Goal: Information Seeking & Learning: Learn about a topic

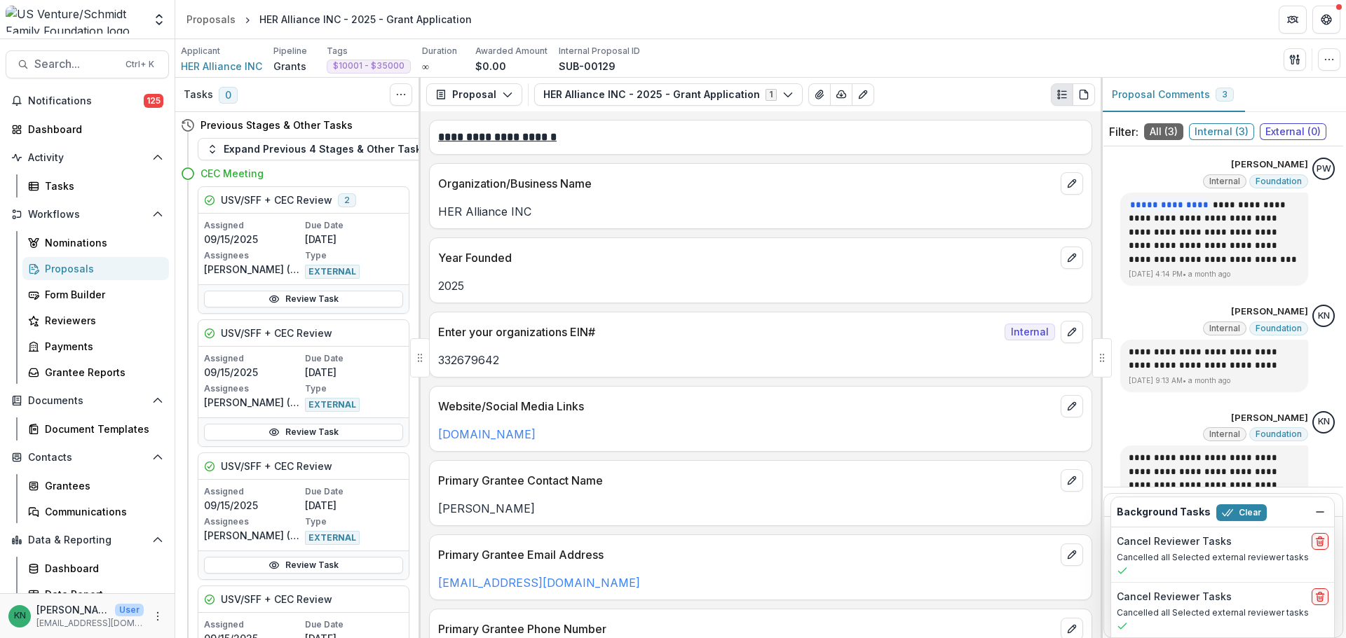
scroll to position [73, 0]
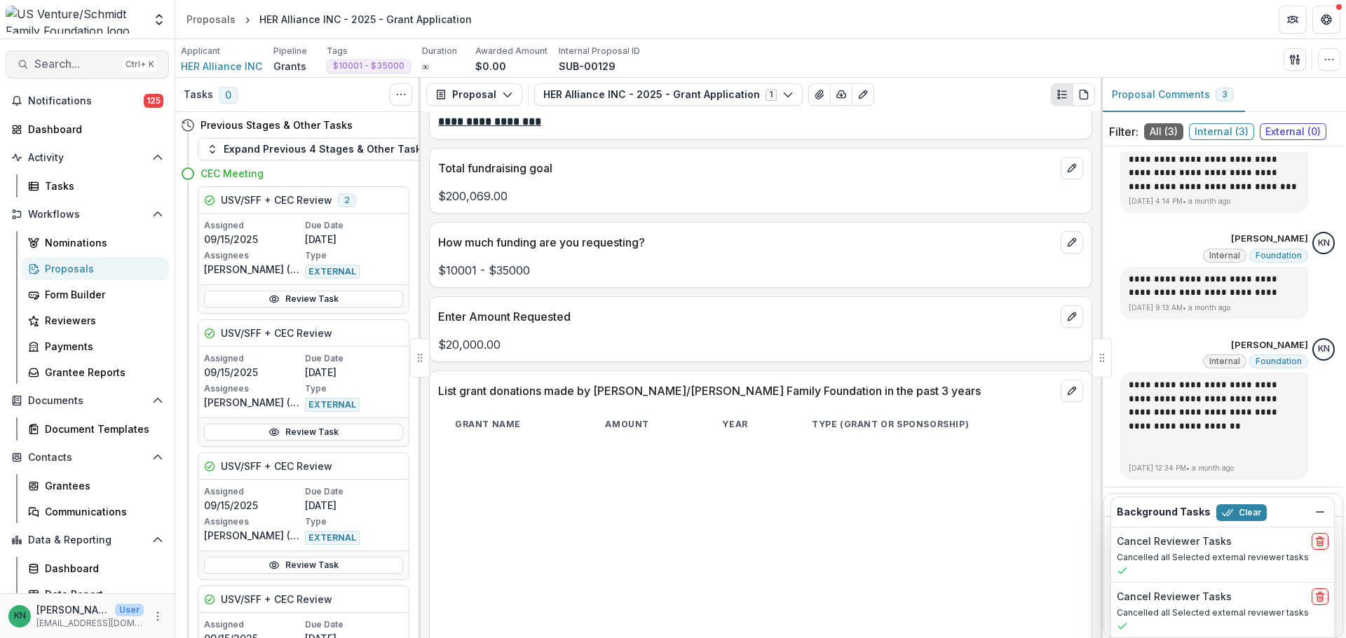
click at [54, 62] on span "Search..." at bounding box center [75, 63] width 83 height 13
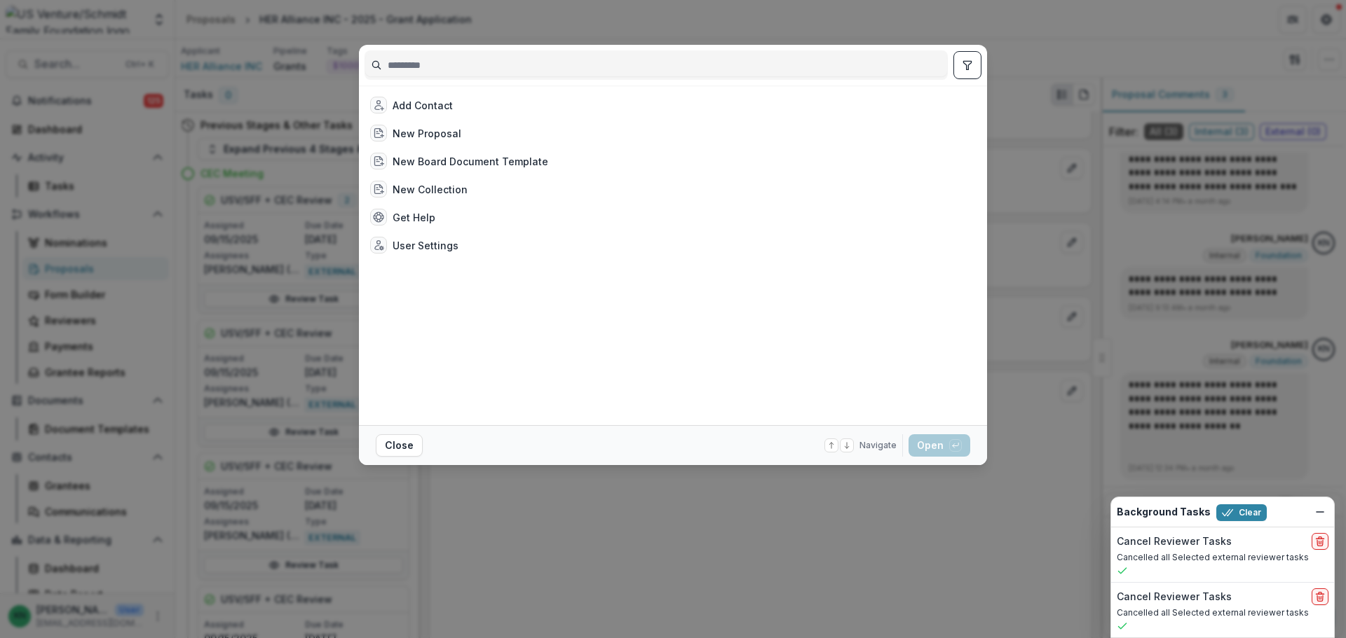
click at [529, 58] on input at bounding box center [656, 65] width 582 height 22
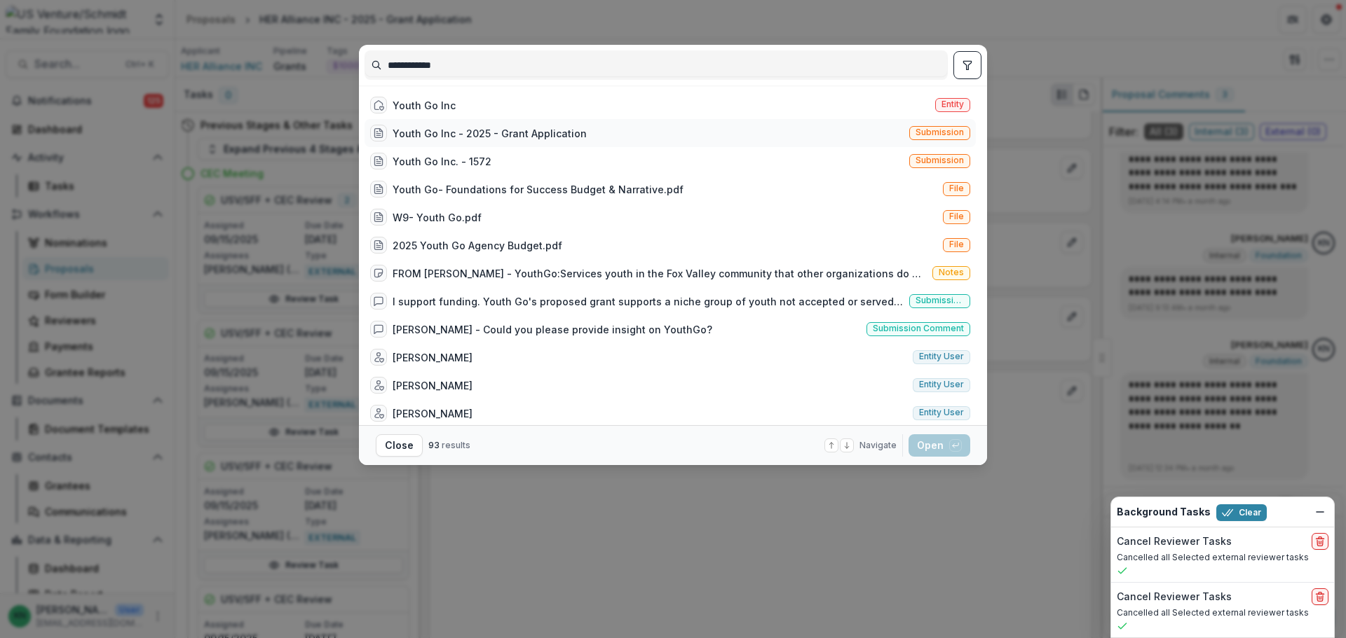
type input "**********"
click at [489, 138] on div "Youth Go Inc - 2025 - Grant Application" at bounding box center [489, 133] width 194 height 15
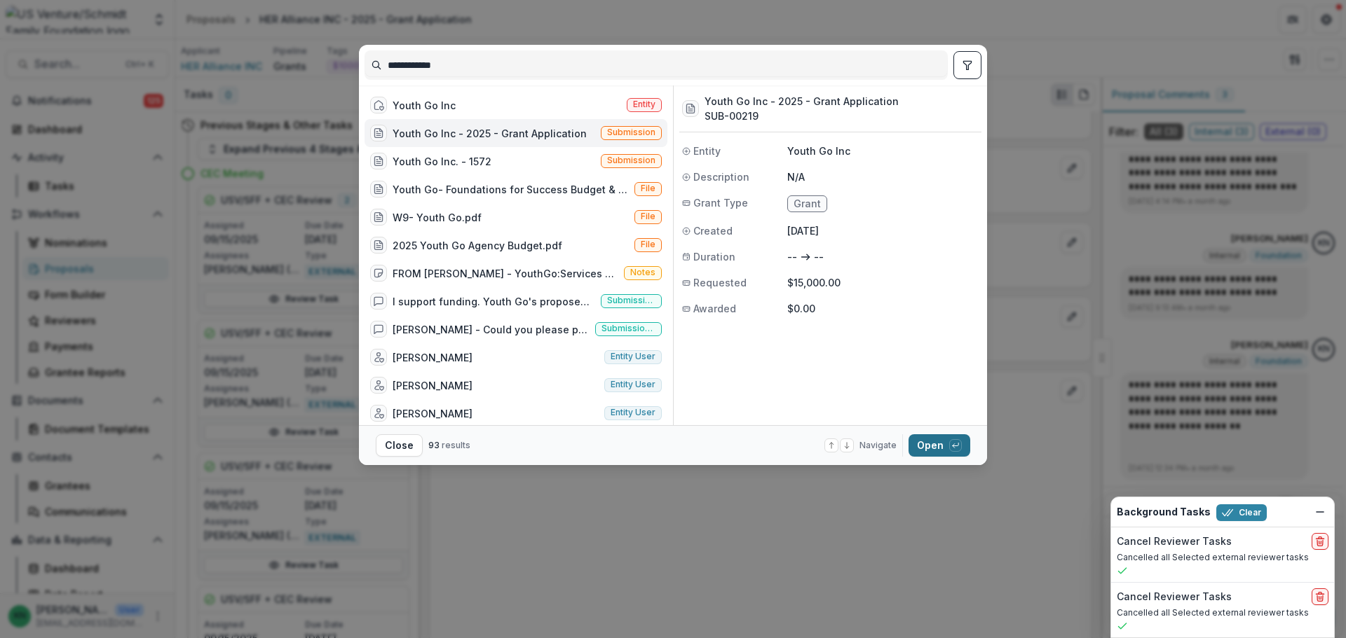
click at [936, 444] on button "Open with enter key" at bounding box center [939, 445] width 62 height 22
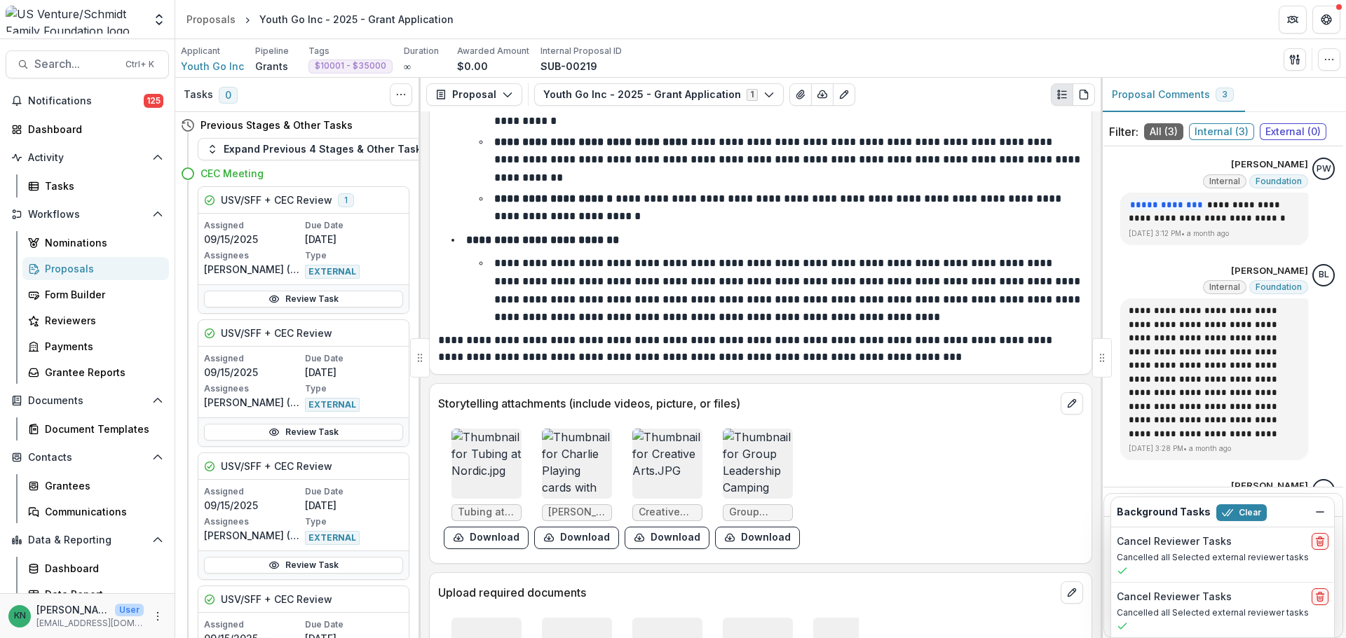
scroll to position [6379, 0]
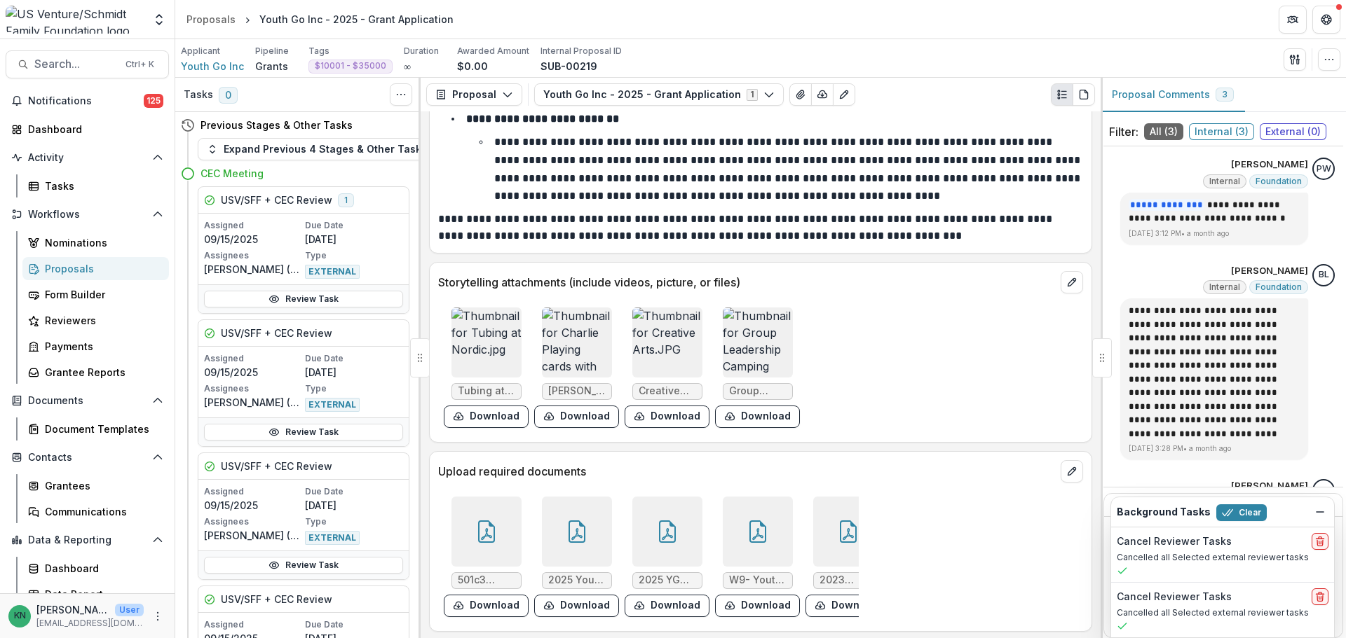
click at [752, 528] on icon at bounding box center [757, 534] width 11 height 12
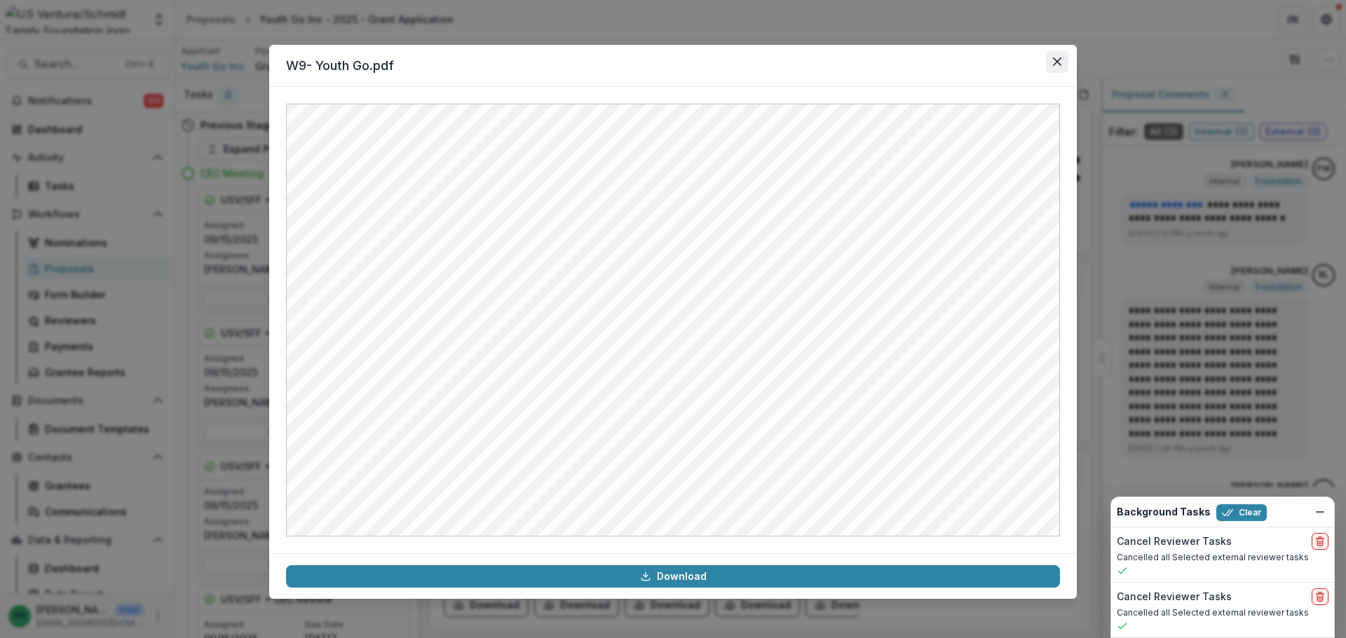
click at [1058, 65] on icon "Close" at bounding box center [1057, 61] width 8 height 8
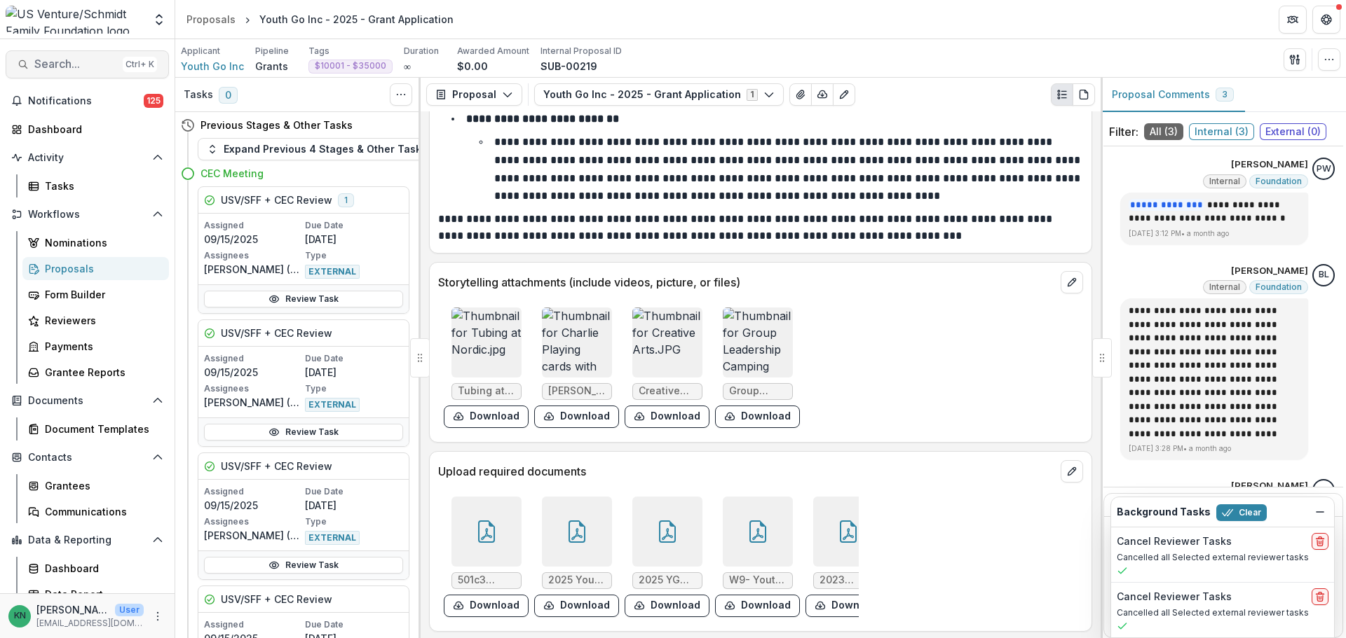
click at [53, 72] on button "Search... Ctrl + K" at bounding box center [87, 64] width 163 height 28
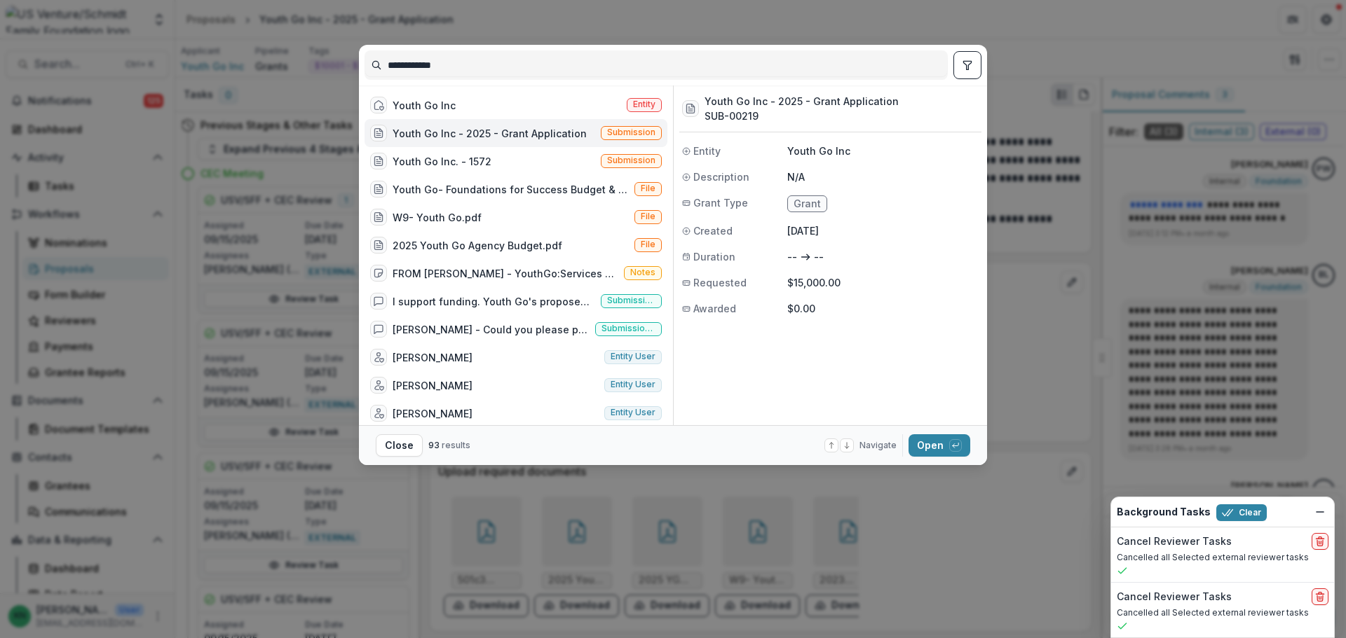
drag, startPoint x: 473, startPoint y: 66, endPoint x: 362, endPoint y: 71, distance: 111.5
click at [362, 71] on div "**********" at bounding box center [673, 65] width 628 height 41
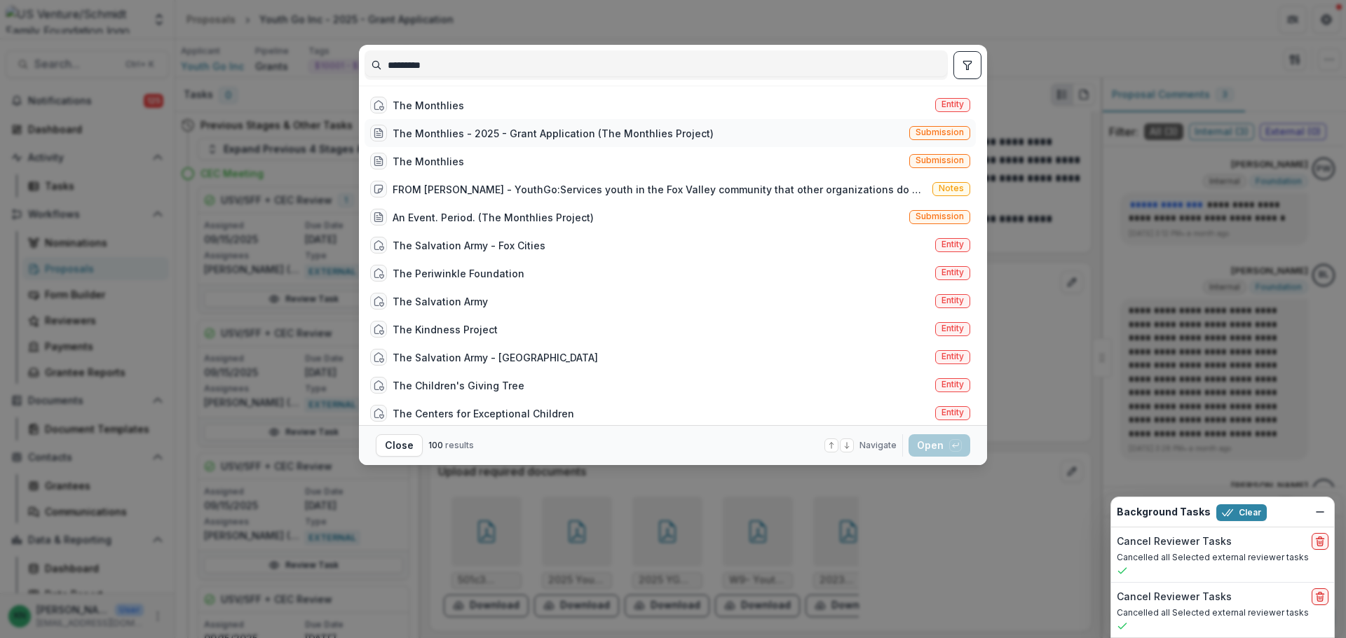
type input "*********"
click at [601, 128] on div "The Monthlies - 2025 - Grant Application (The Monthlies Project)" at bounding box center [552, 133] width 321 height 15
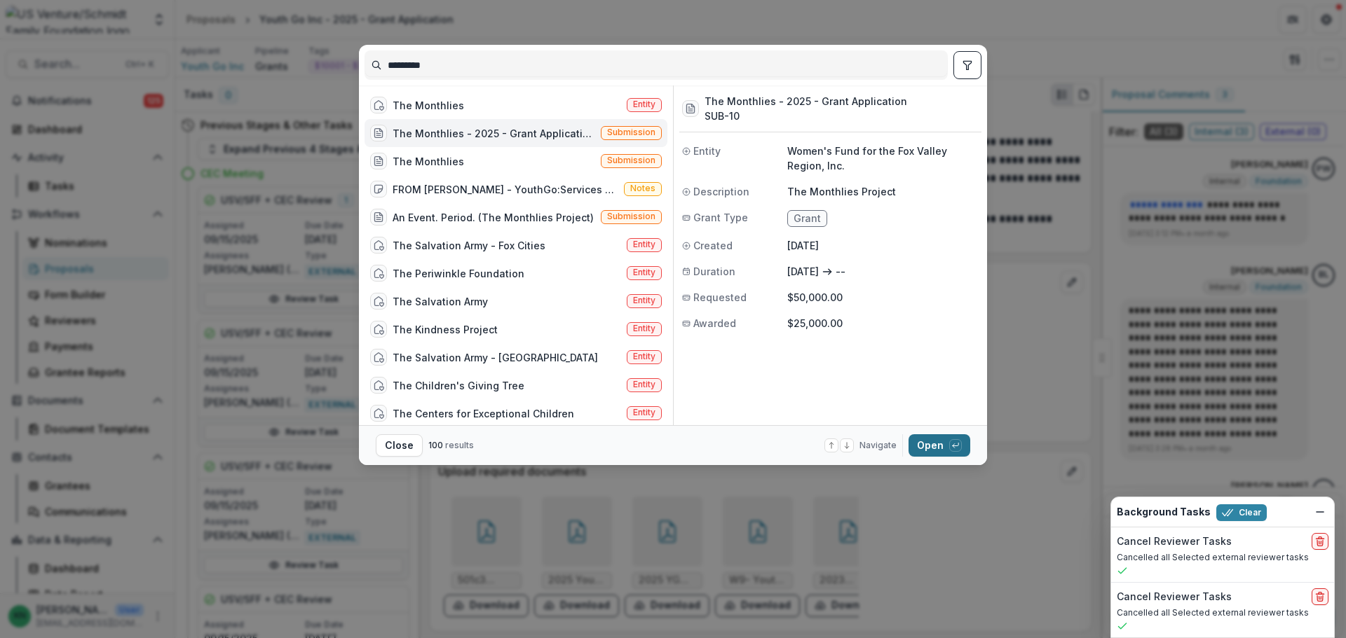
click at [911, 441] on button "Open with enter key" at bounding box center [939, 445] width 62 height 22
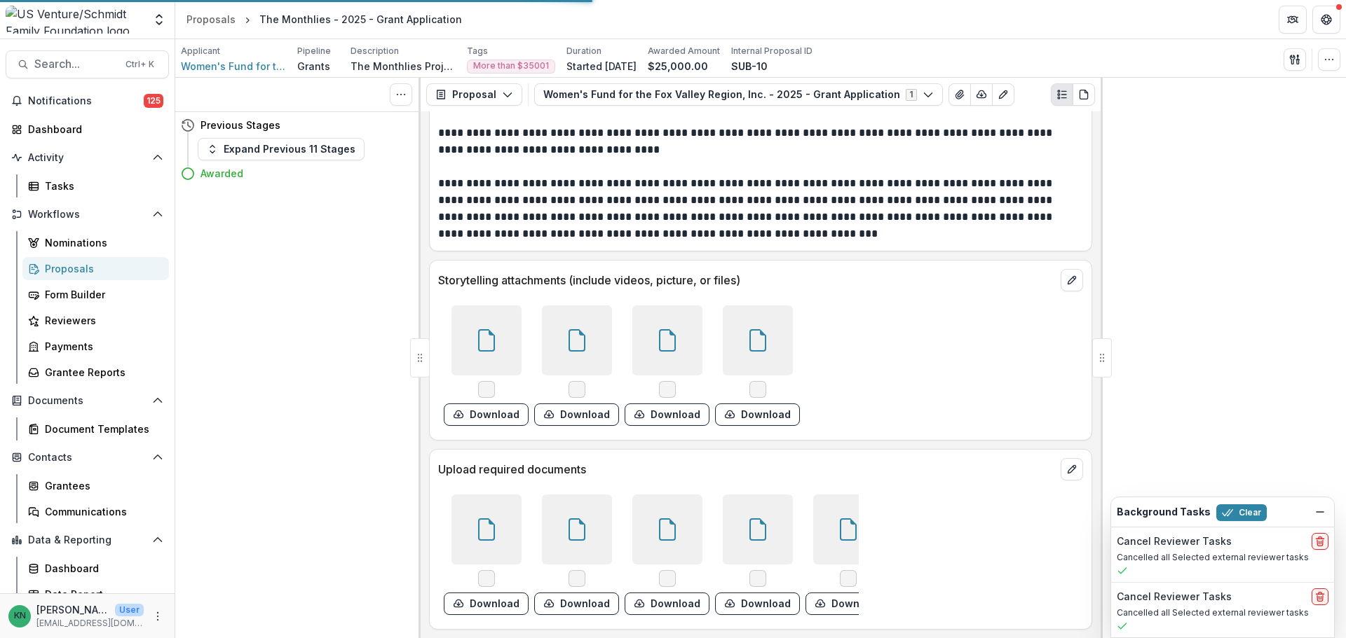
scroll to position [4339, 0]
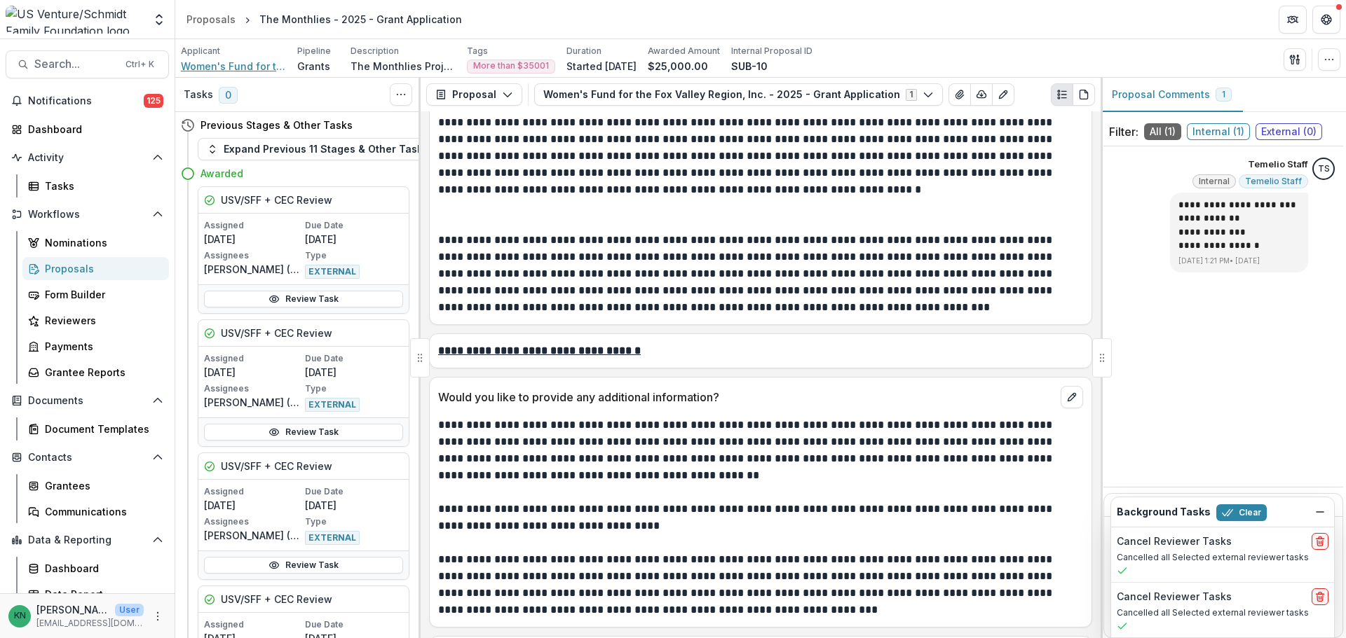
click at [203, 66] on span "Women's Fund for the Fox Valley Region, Inc." at bounding box center [233, 66] width 105 height 15
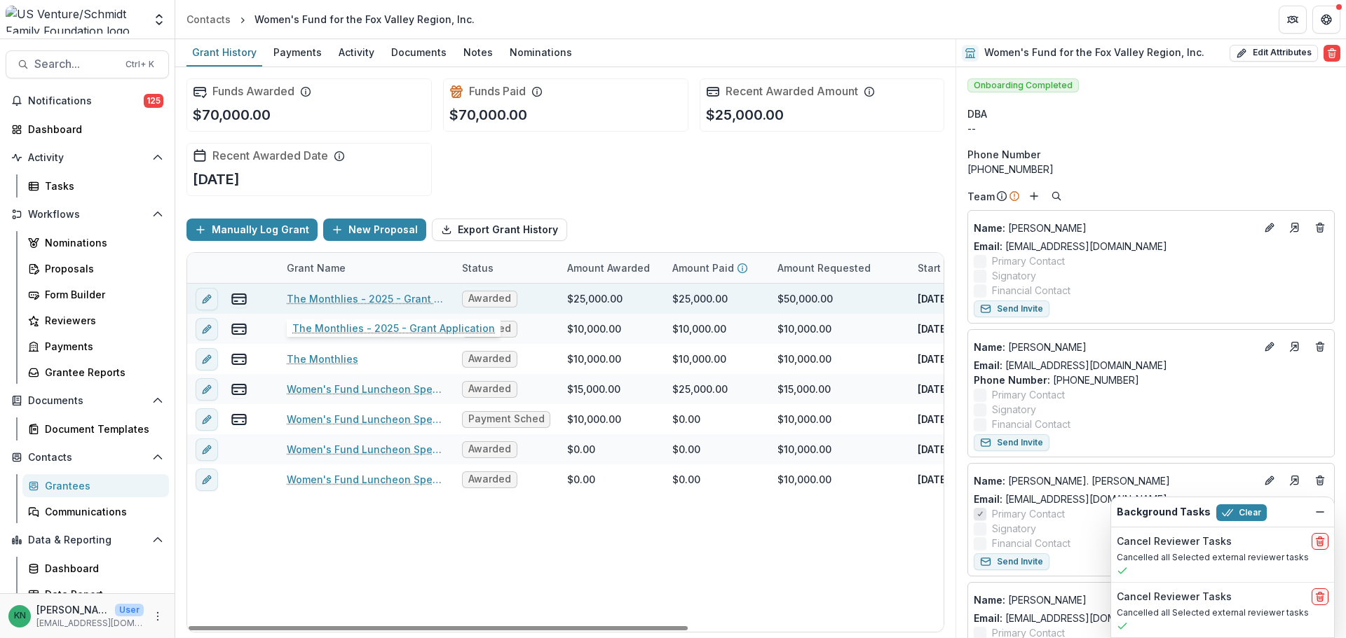
click at [338, 303] on link "The Monthlies - 2025 - Grant Application" at bounding box center [366, 299] width 158 height 15
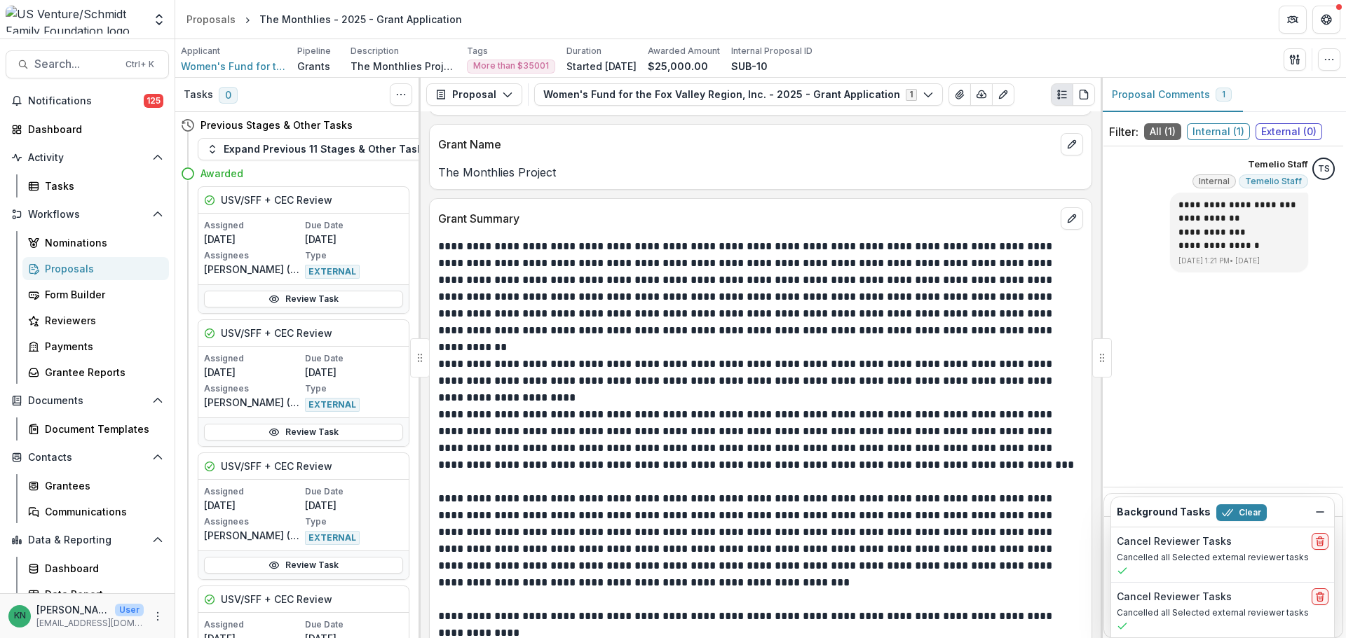
scroll to position [1682, 0]
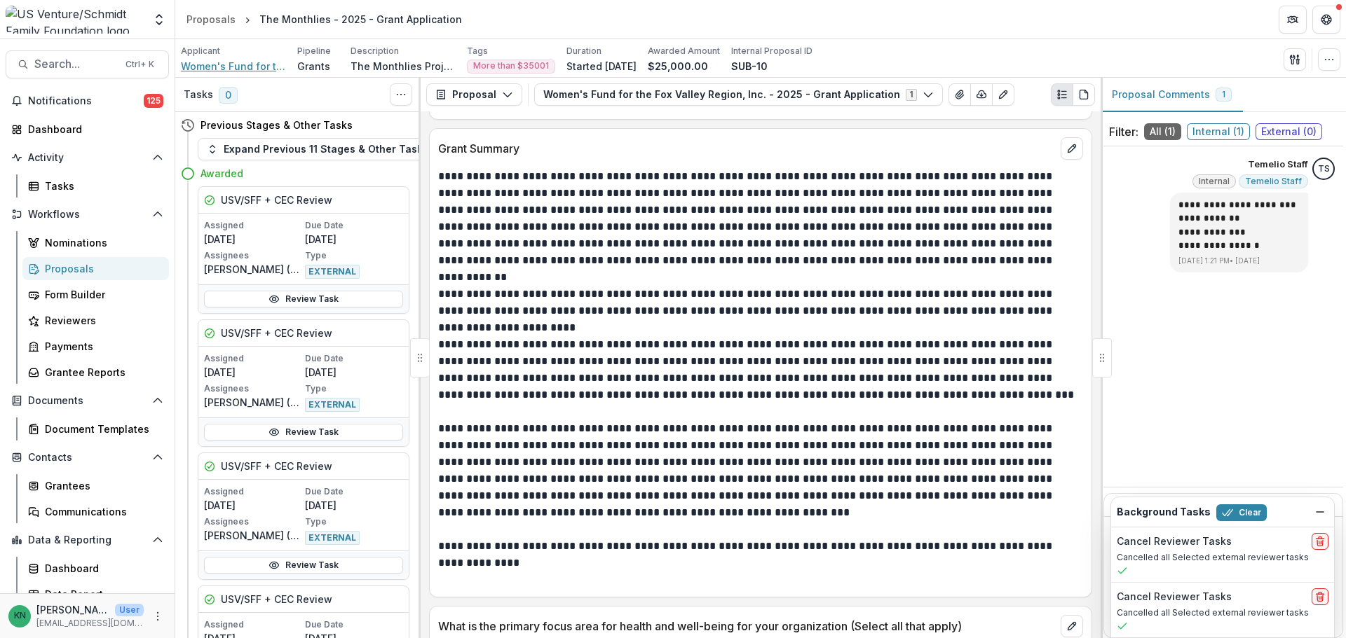
click at [223, 66] on span "Women's Fund for the Fox Valley Region, Inc." at bounding box center [233, 66] width 105 height 15
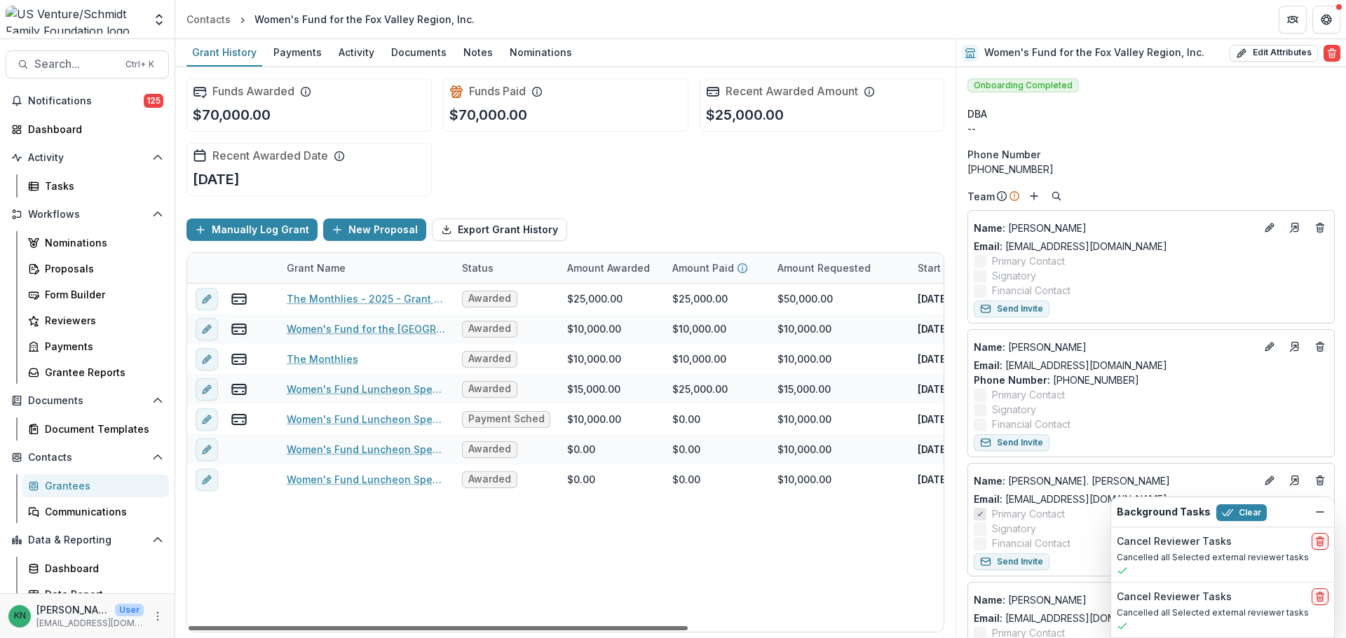
drag, startPoint x: 382, startPoint y: 627, endPoint x: 355, endPoint y: 629, distance: 26.8
click at [355, 629] on div at bounding box center [438, 629] width 499 height 4
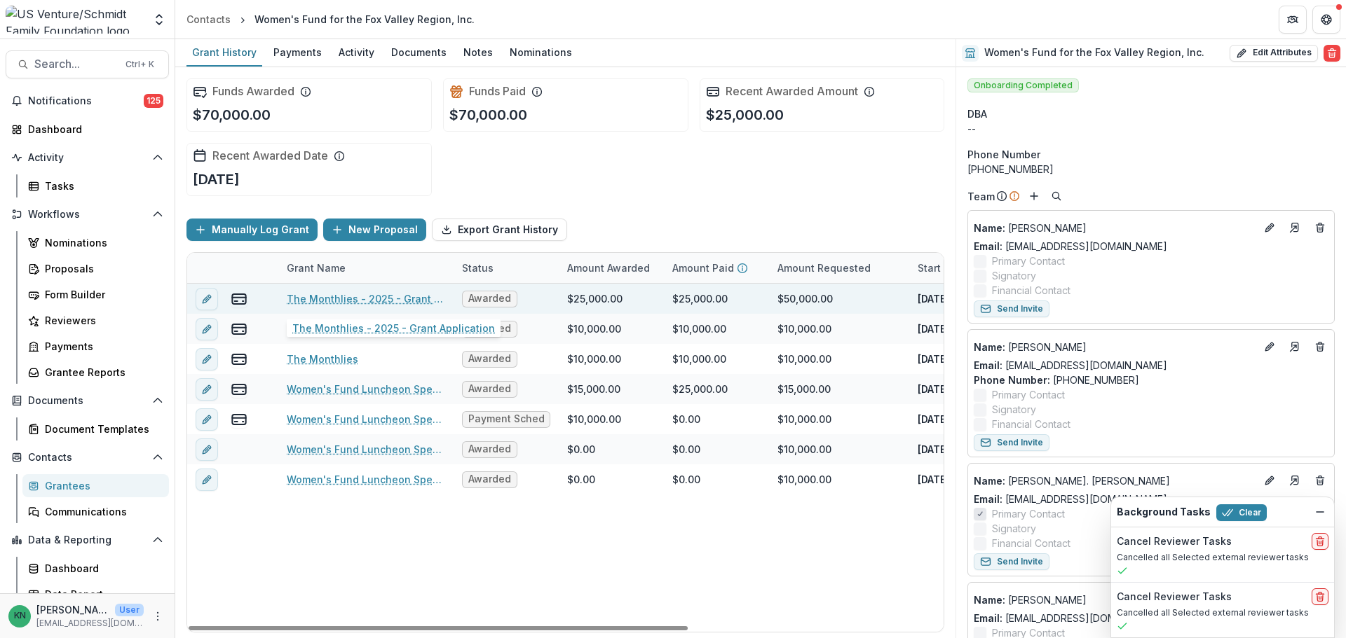
click at [355, 298] on link "The Monthlies - 2025 - Grant Application" at bounding box center [366, 299] width 158 height 15
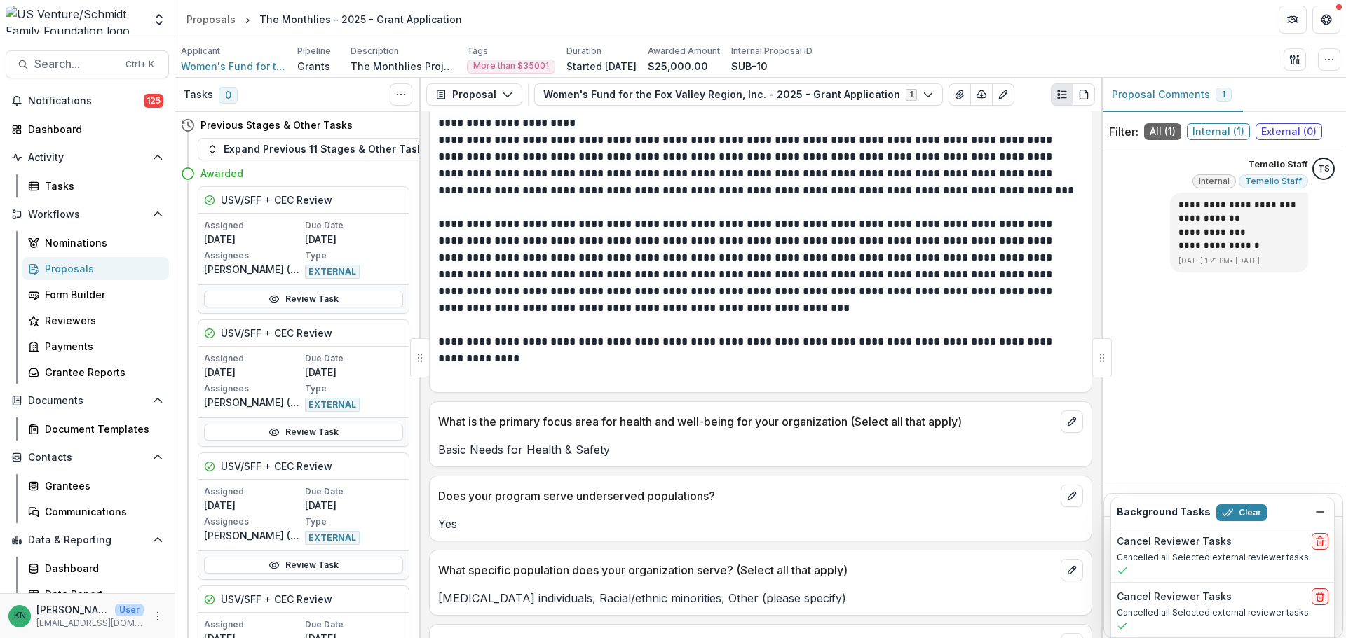
scroll to position [1886, 0]
click at [72, 317] on div "Reviewers" at bounding box center [101, 320] width 113 height 15
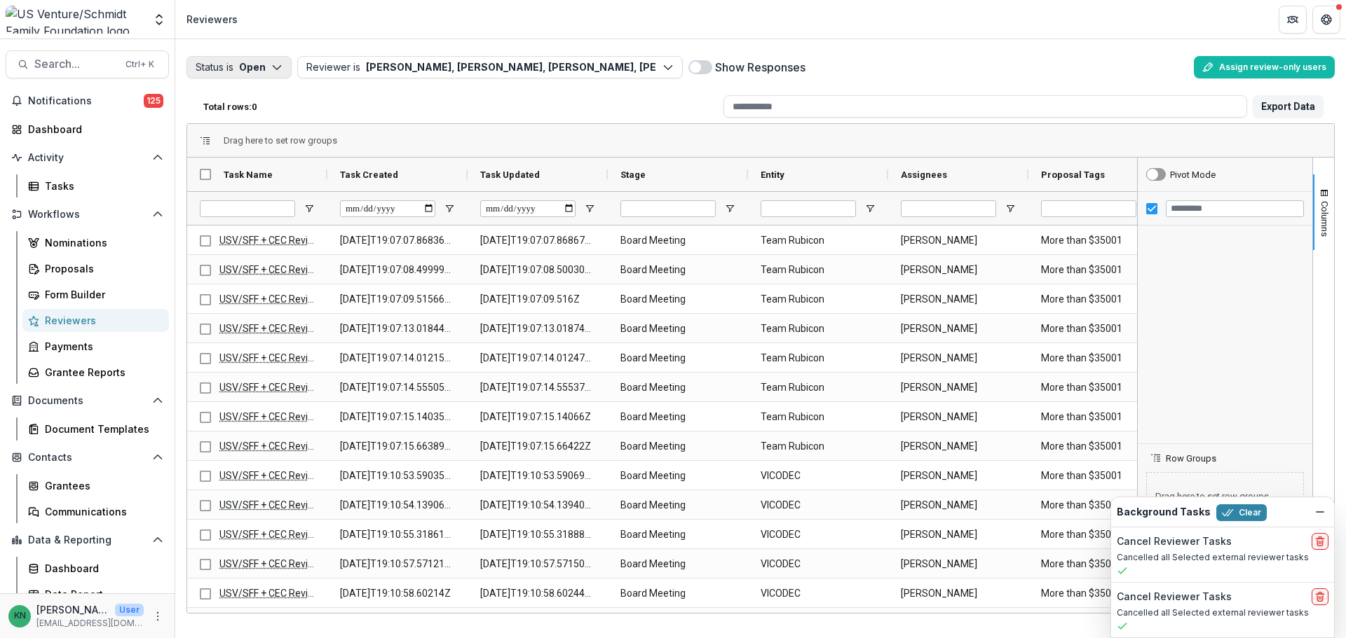
click at [280, 70] on icon "button" at bounding box center [276, 67] width 11 height 11
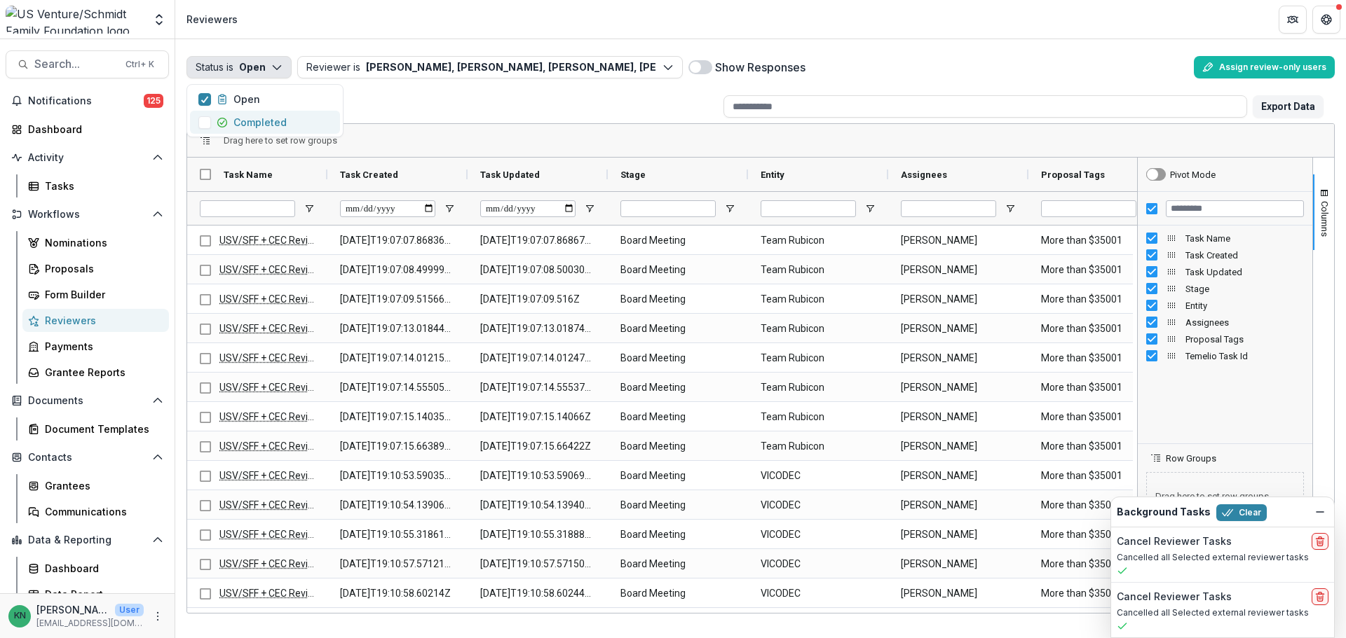
click at [275, 127] on p "Completed" at bounding box center [259, 122] width 53 height 15
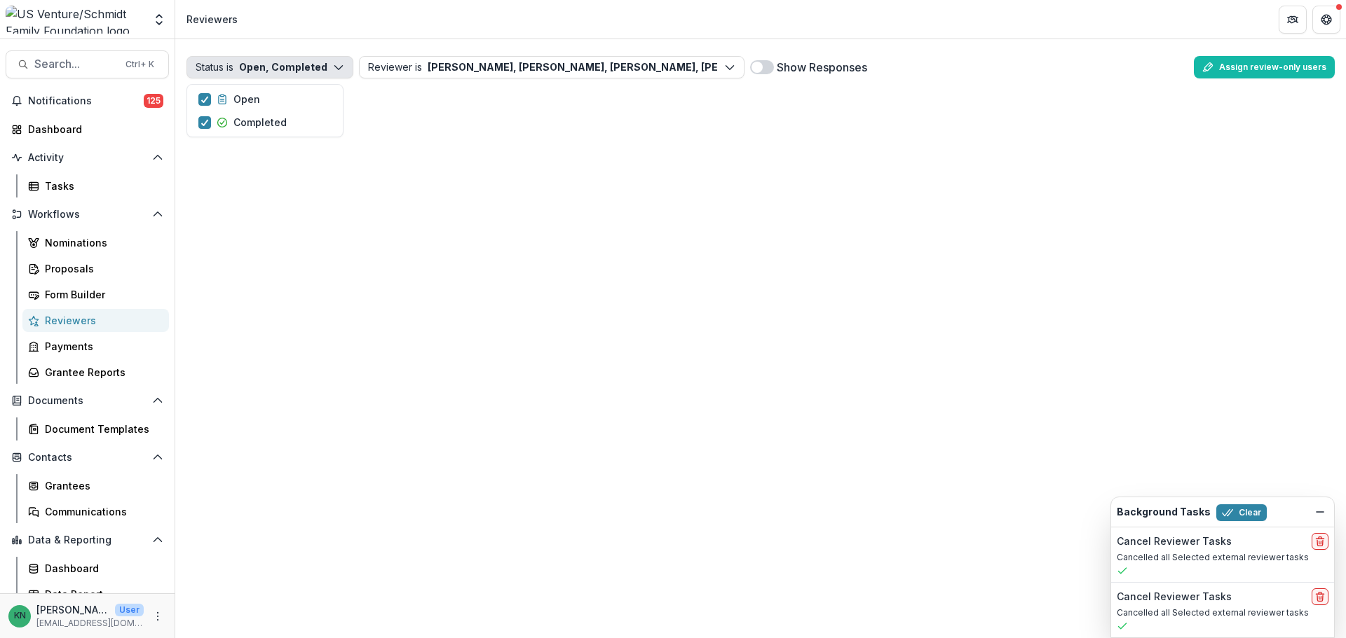
click at [756, 64] on span at bounding box center [756, 67] width 11 height 11
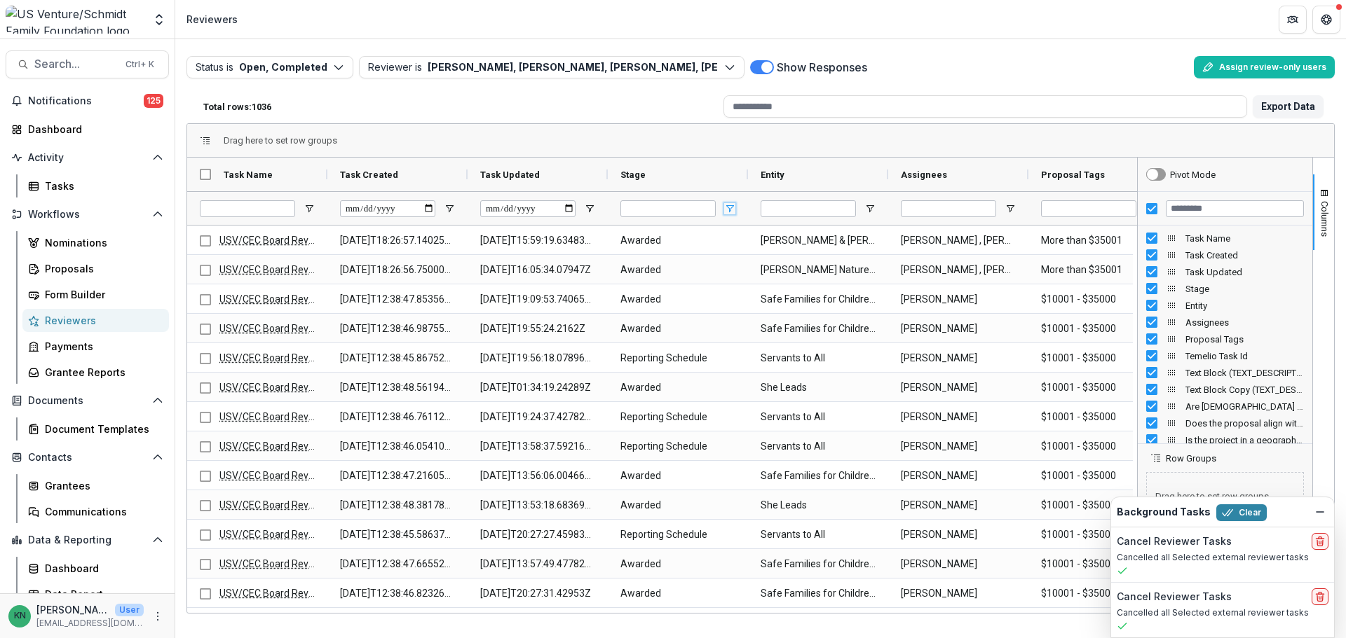
click at [734, 211] on span "Open Filter Menu" at bounding box center [729, 208] width 11 height 11
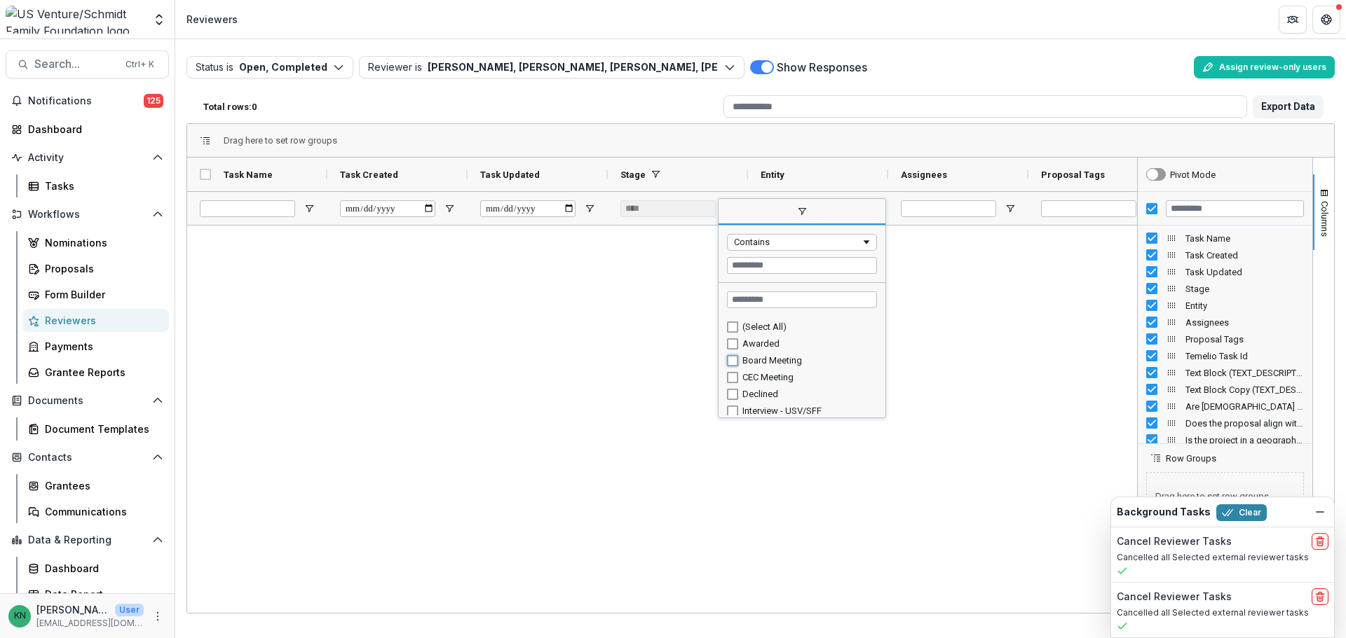
type input "**********"
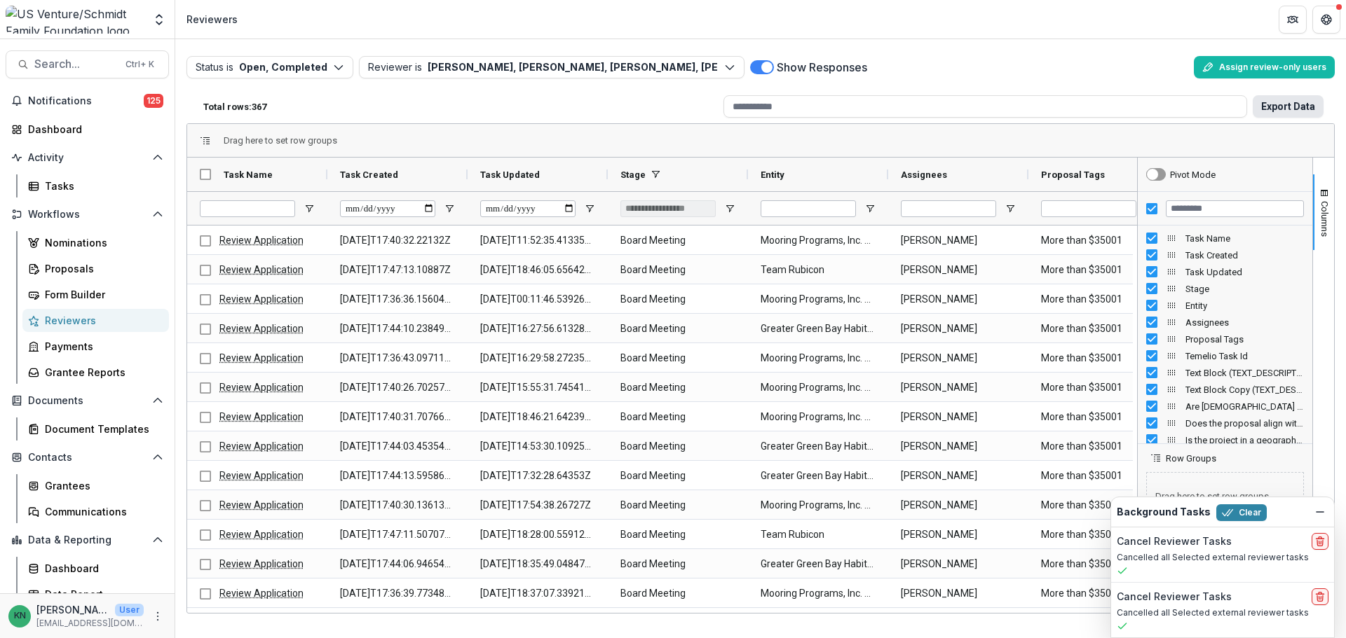
click at [1290, 102] on button "Export Data" at bounding box center [1287, 106] width 71 height 22
click at [97, 562] on div "Dashboard" at bounding box center [101, 568] width 113 height 15
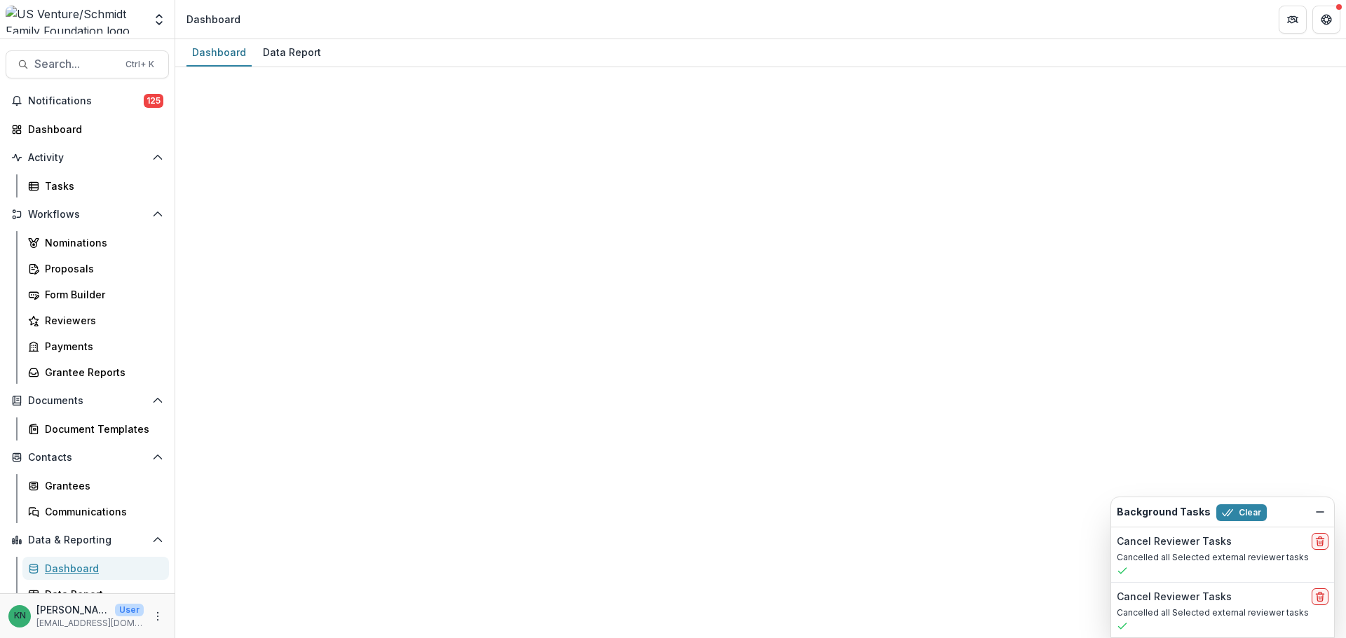
select select "**********"
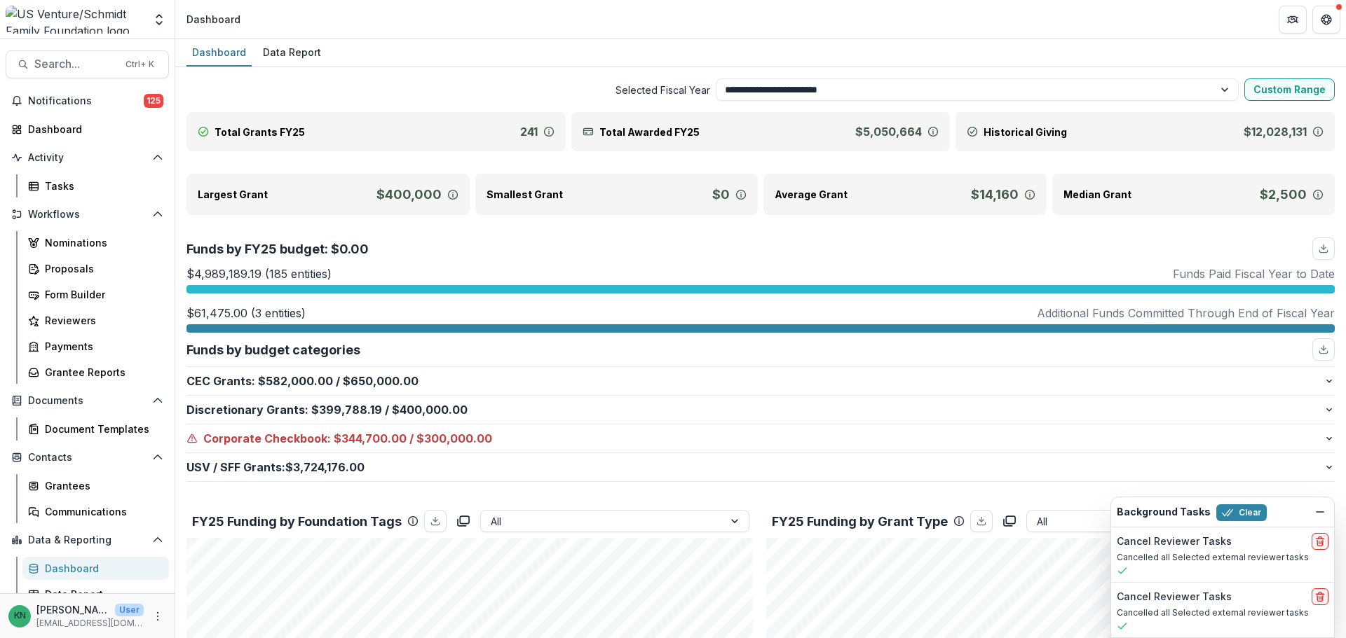
click at [58, 566] on div "Dashboard" at bounding box center [101, 568] width 113 height 15
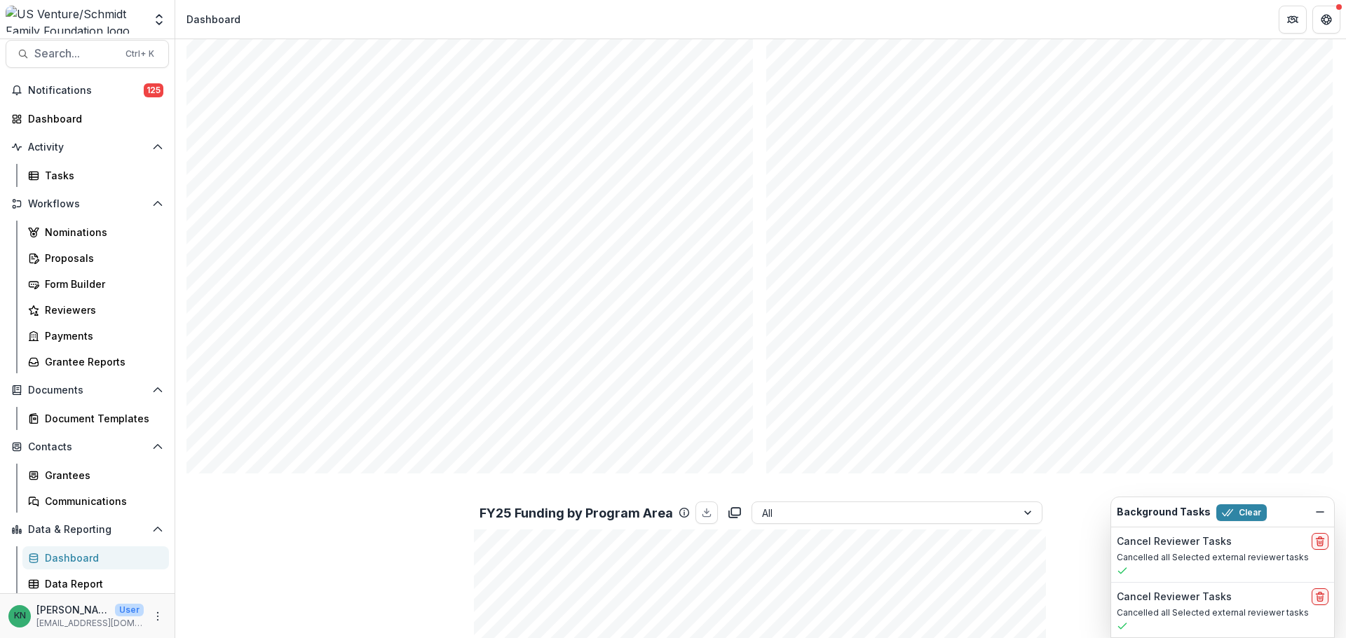
scroll to position [13, 0]
click at [67, 579] on div "Data Report" at bounding box center [101, 582] width 113 height 15
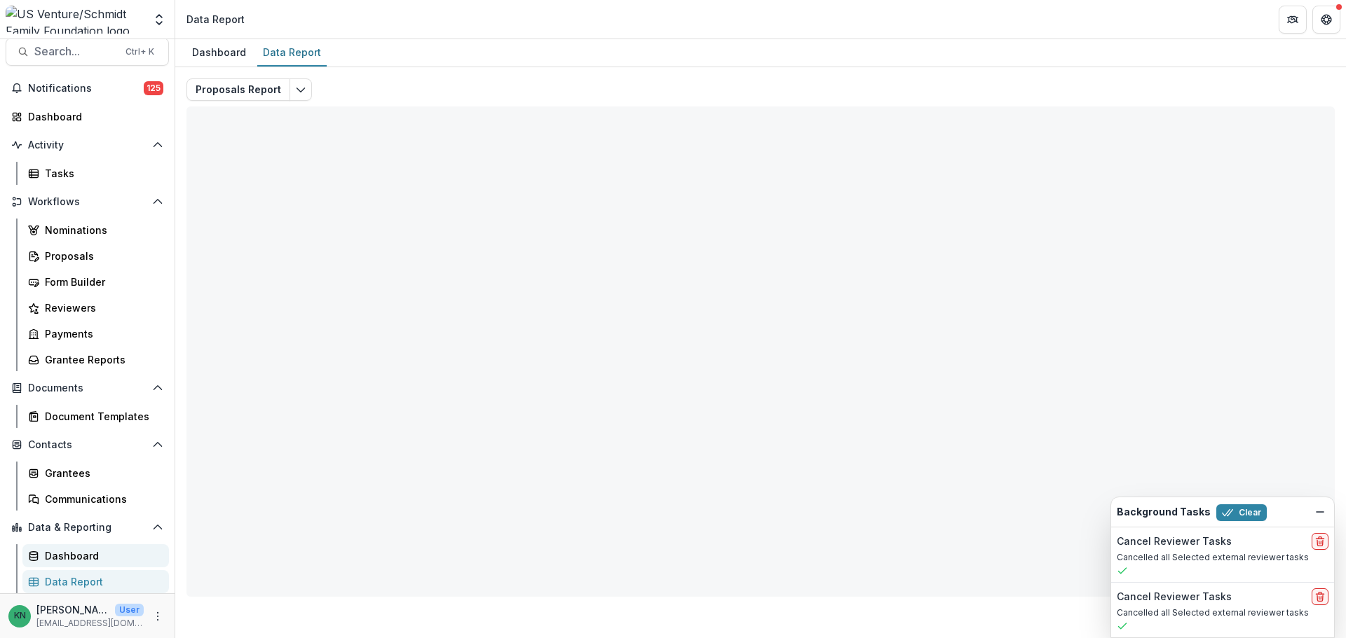
click at [65, 554] on div "Dashboard" at bounding box center [101, 556] width 113 height 15
select select "**********"
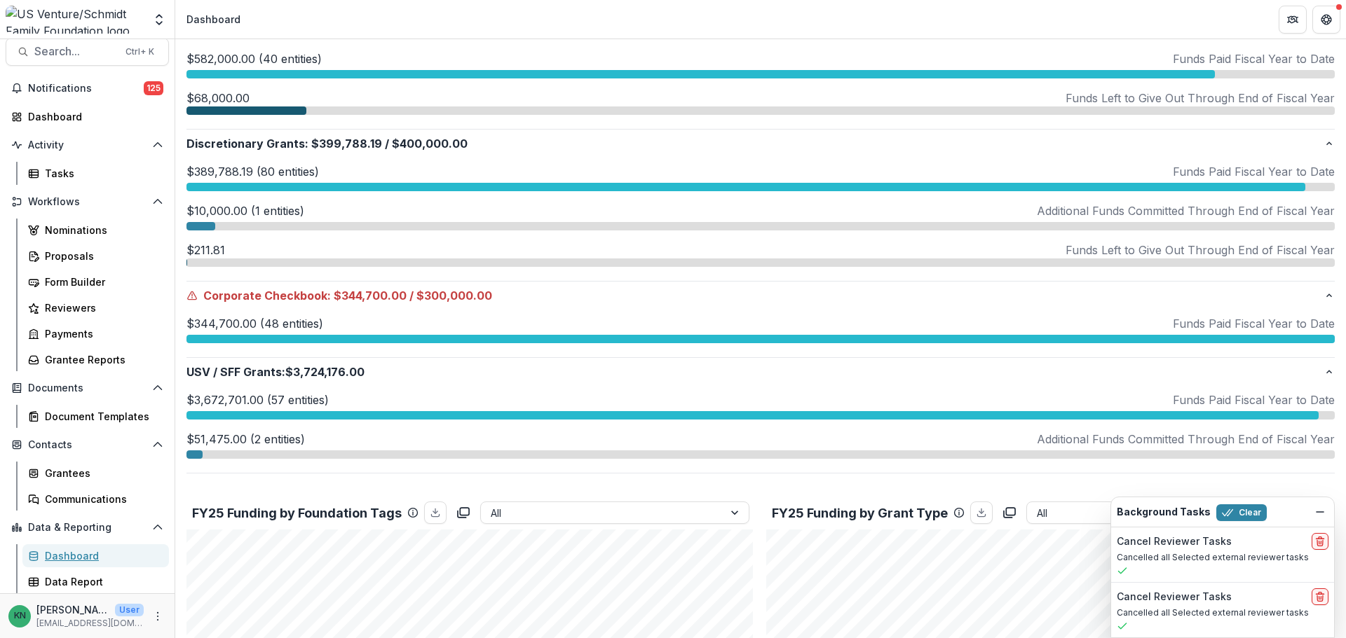
scroll to position [280, 0]
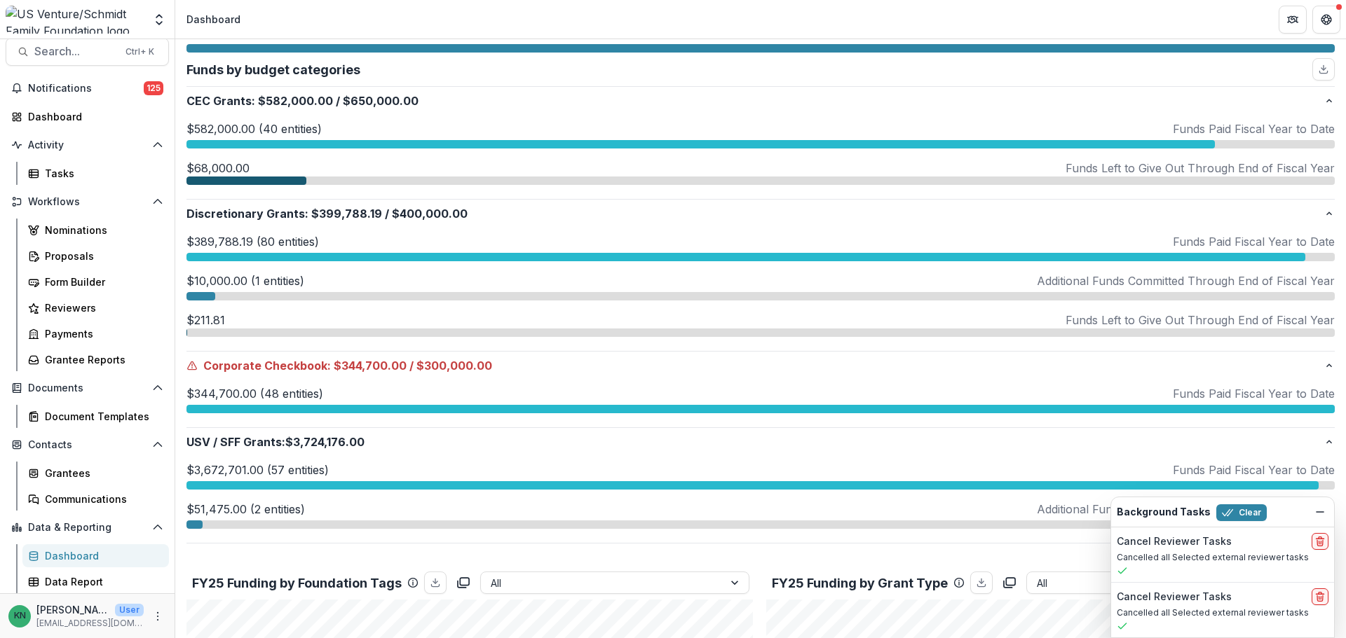
click at [272, 512] on p "$51,475.00 (2 entities)" at bounding box center [245, 509] width 118 height 17
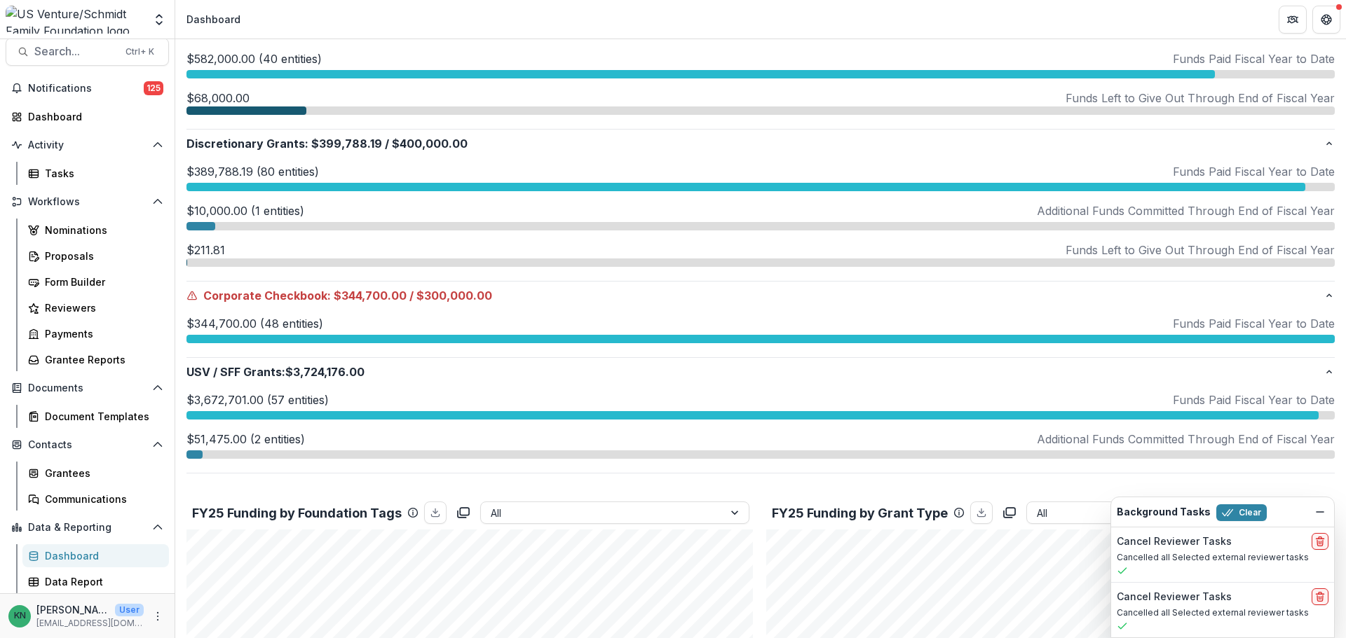
scroll to position [420, 0]
